Goal: Information Seeking & Learning: Check status

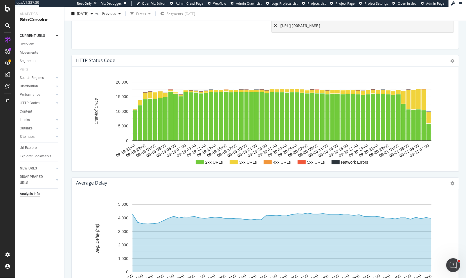
scroll to position [888, 0]
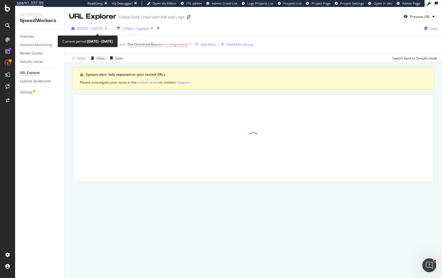
click at [102, 29] on span "[DATE] - [DATE]" at bounding box center [90, 28] width 26 height 5
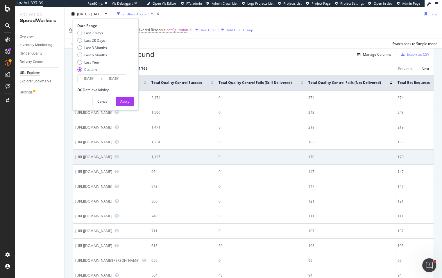
scroll to position [80, 0]
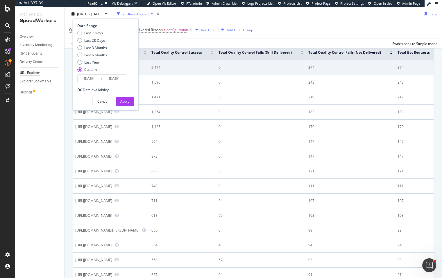
click at [146, 66] on div "https://www.nike.com/ca/t/elite-pro-basketball-backpack-26MrzB" at bounding box center [110, 67] width 71 height 5
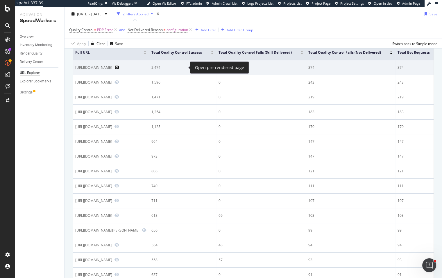
click at [119, 67] on icon "Preview https://www.nike.com/ca/t/elite-pro-basketball-backpack-26MrzB" at bounding box center [116, 67] width 5 height 4
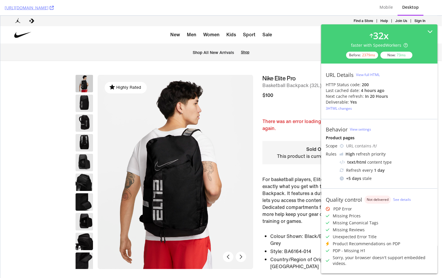
scroll to position [14, 0]
